Goal: Book appointment/travel/reservation

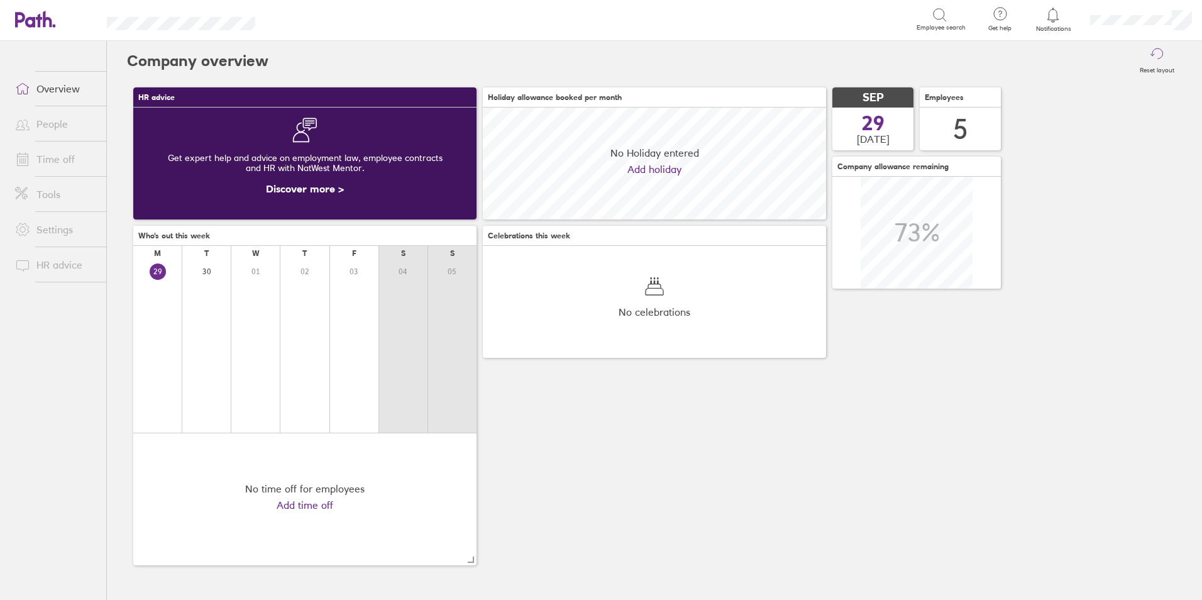
scroll to position [112, 343]
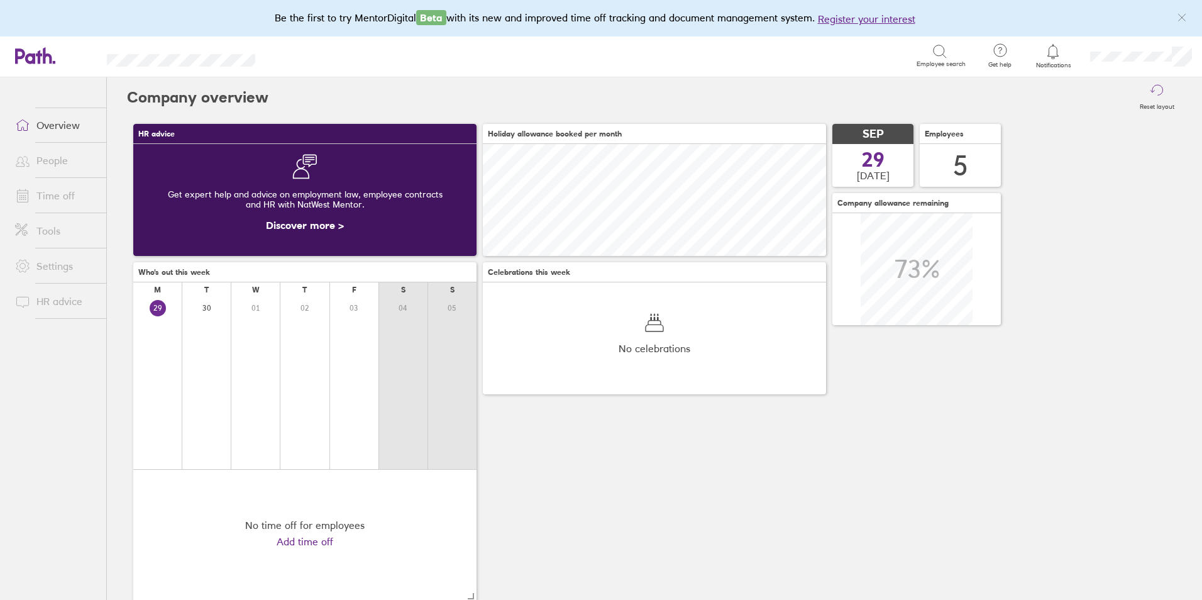
click at [55, 200] on link "Time off" at bounding box center [55, 195] width 101 height 25
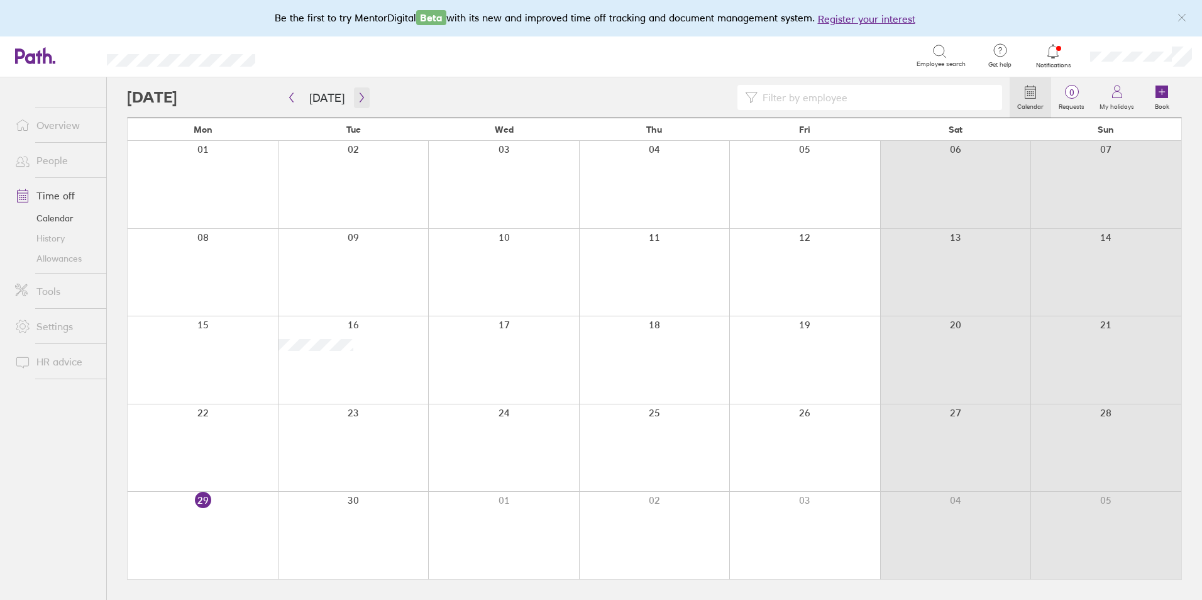
click at [354, 97] on button "button" at bounding box center [362, 97] width 16 height 21
click at [788, 258] on div at bounding box center [804, 272] width 151 height 87
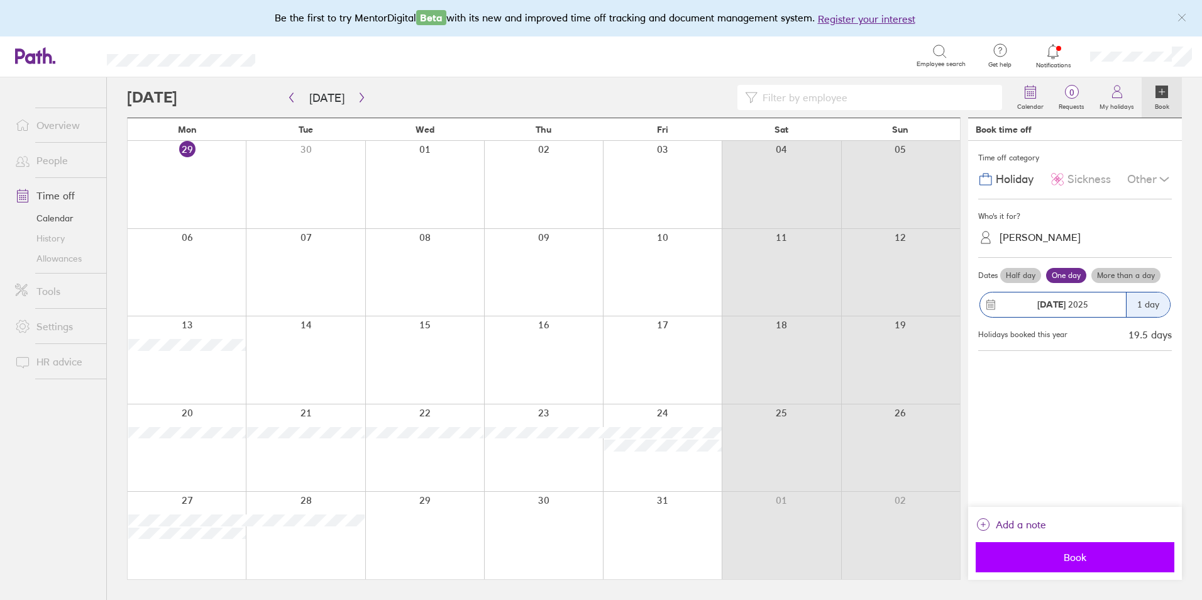
click at [1096, 553] on span "Book" at bounding box center [1074, 556] width 181 height 11
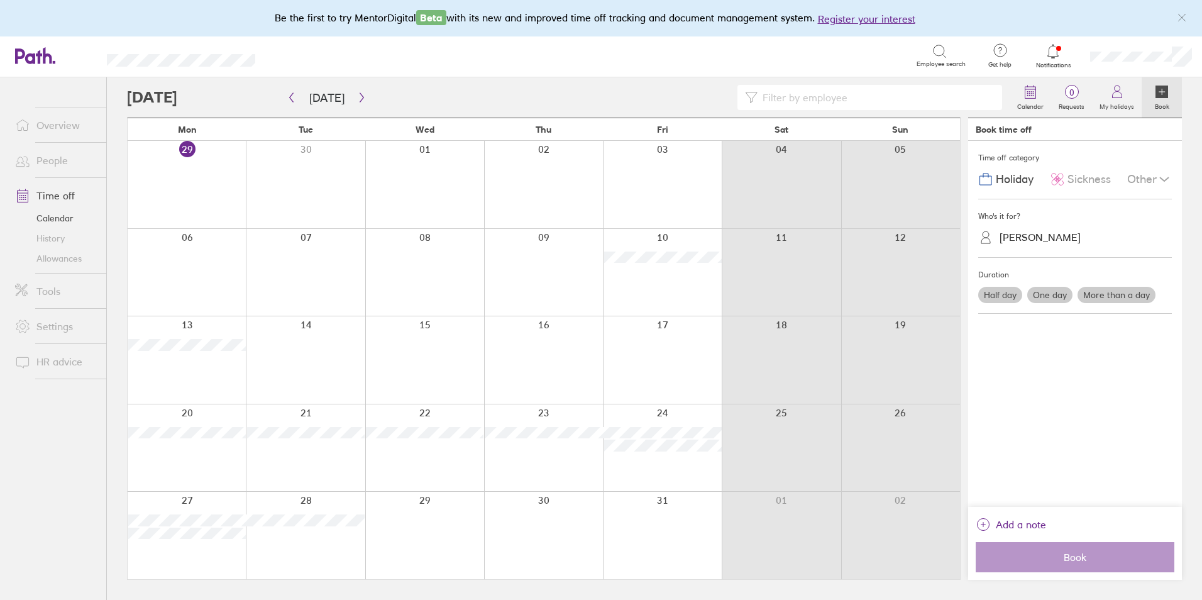
click at [55, 165] on link "People" at bounding box center [55, 160] width 101 height 25
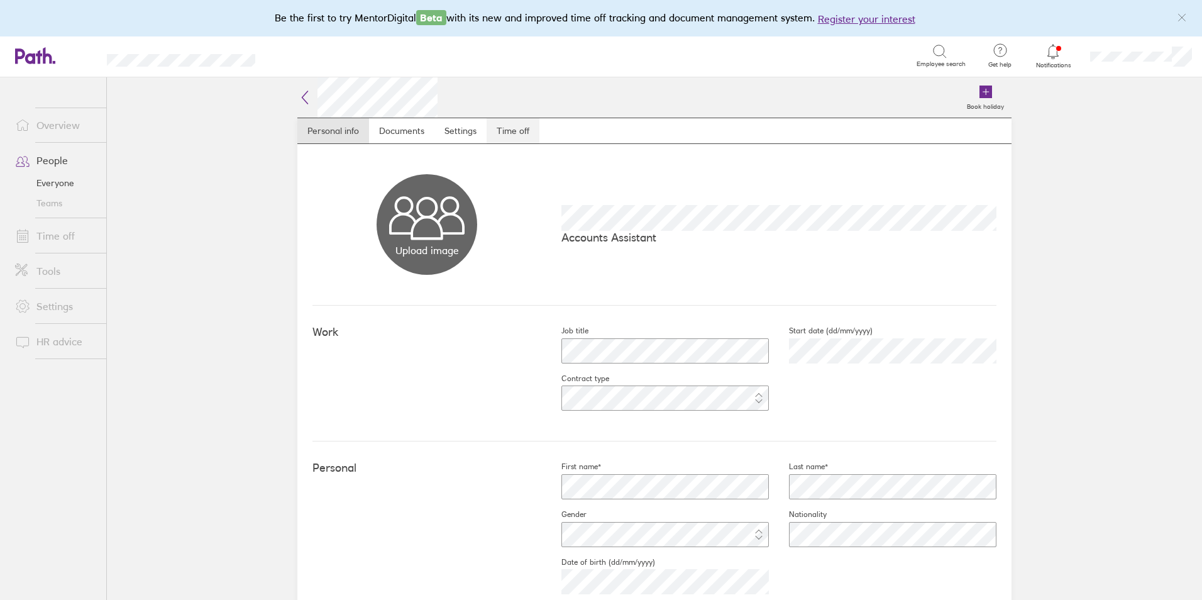
click at [507, 138] on link "Time off" at bounding box center [513, 130] width 53 height 25
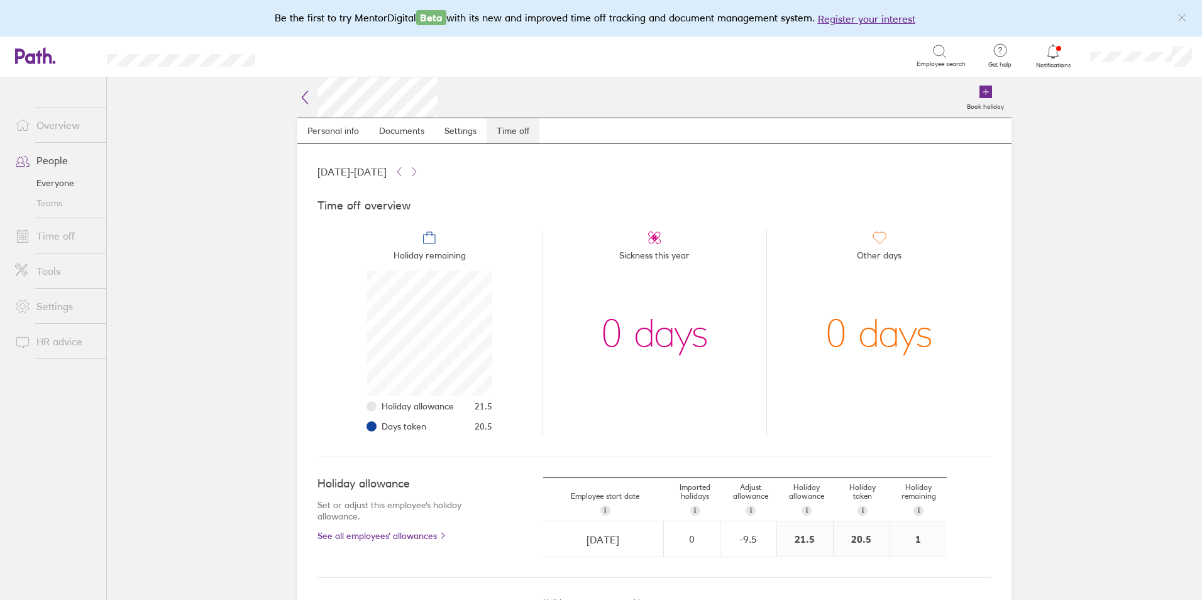
scroll to position [126, 126]
click at [62, 227] on link "Time off" at bounding box center [55, 235] width 101 height 25
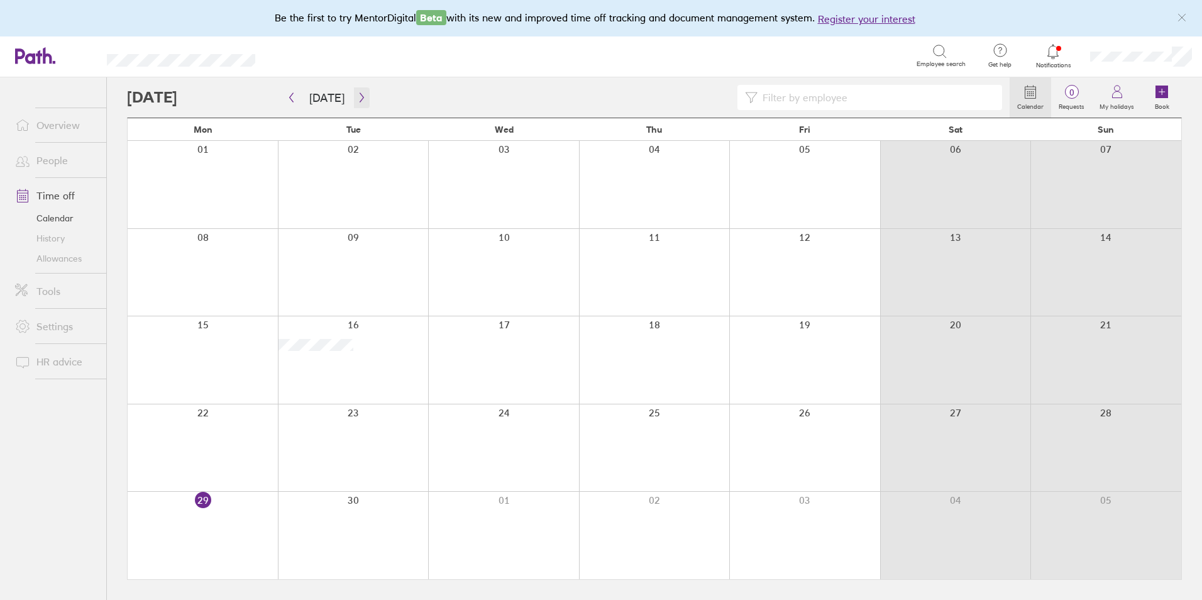
click at [360, 94] on icon "button" at bounding box center [361, 97] width 9 height 10
click at [360, 95] on icon "button" at bounding box center [361, 97] width 9 height 10
